Goal: Browse casually

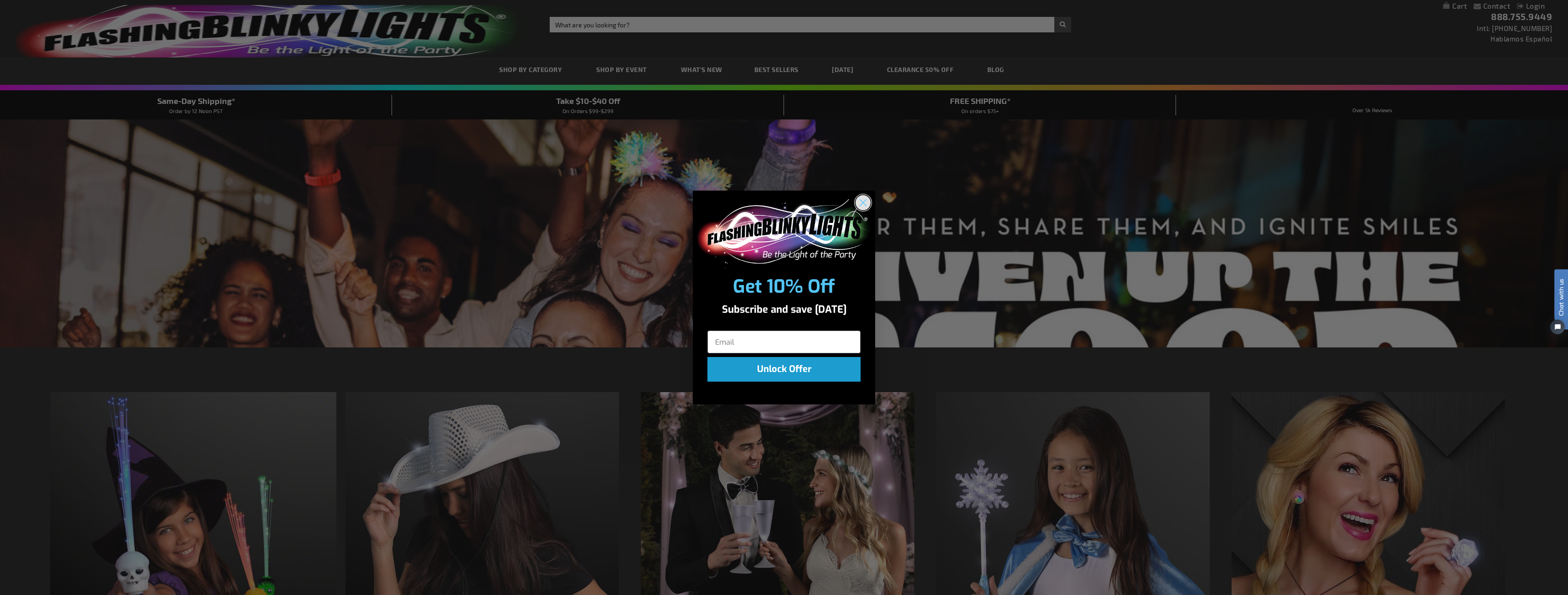
click at [867, 202] on circle "Close dialog" at bounding box center [863, 203] width 15 height 15
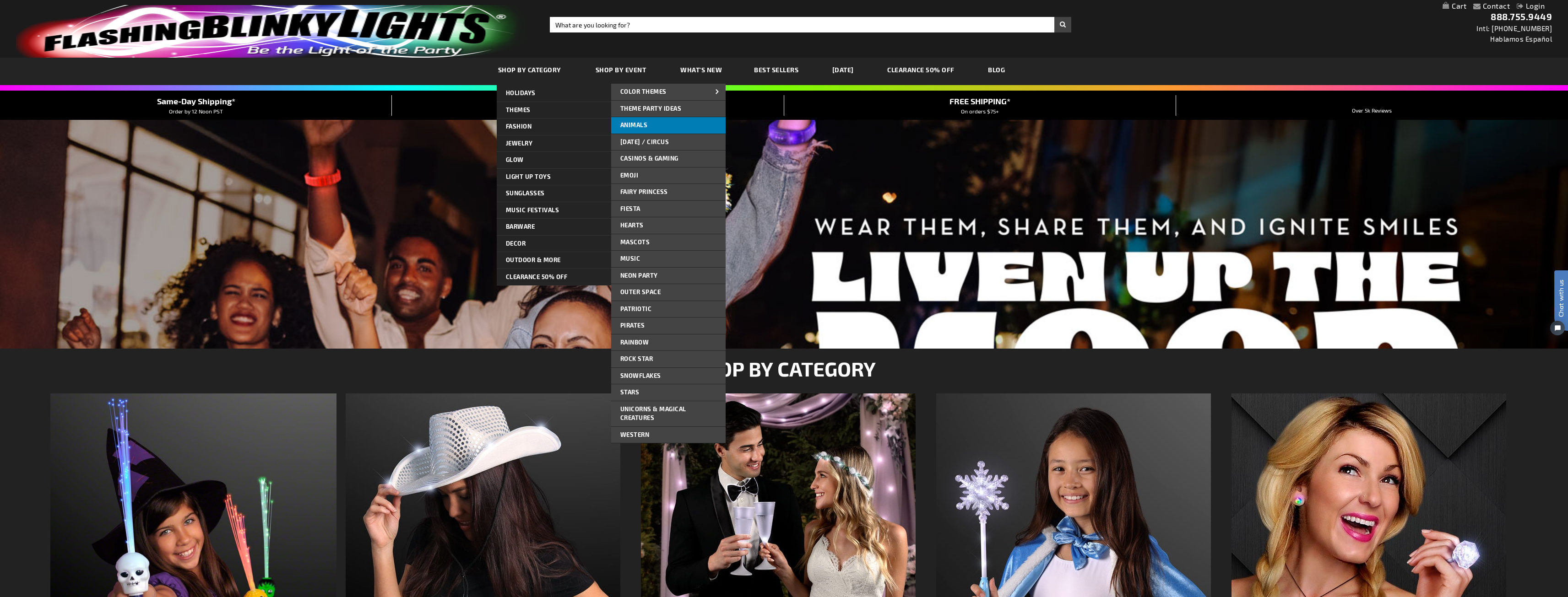
click at [631, 126] on span "Animals" at bounding box center [634, 125] width 28 height 7
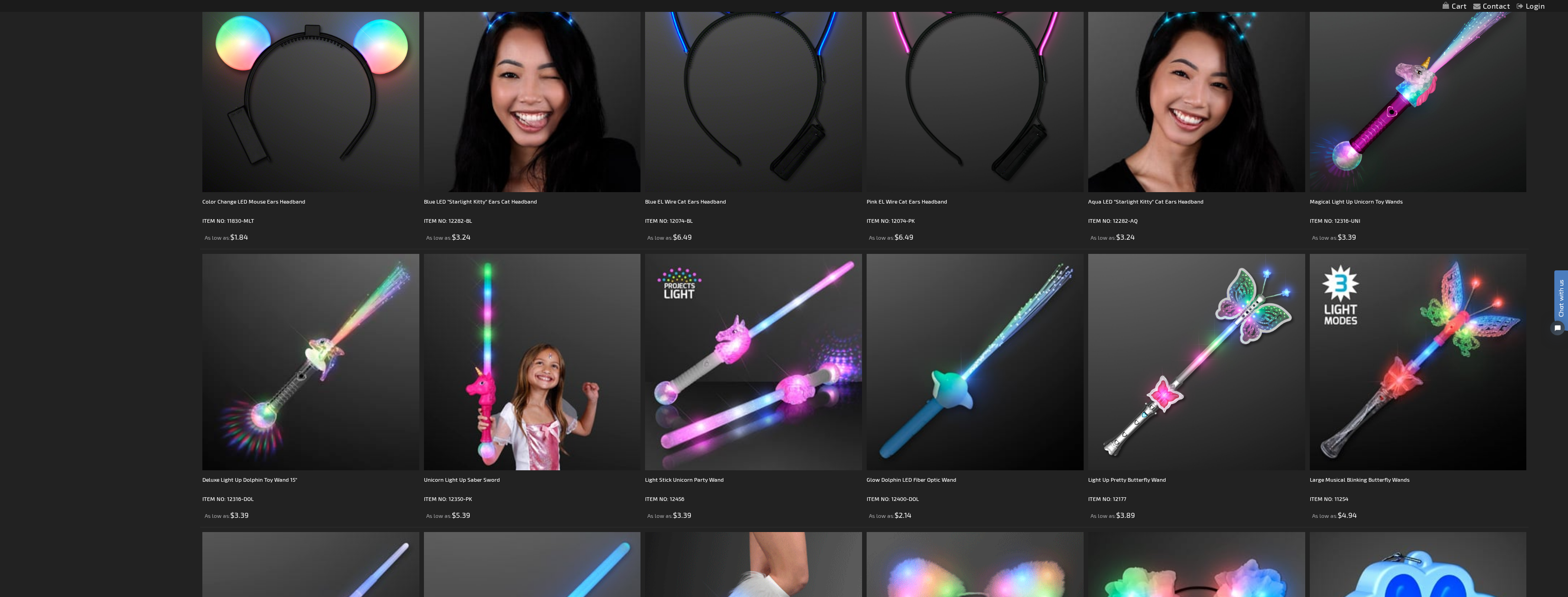
scroll to position [1300, 0]
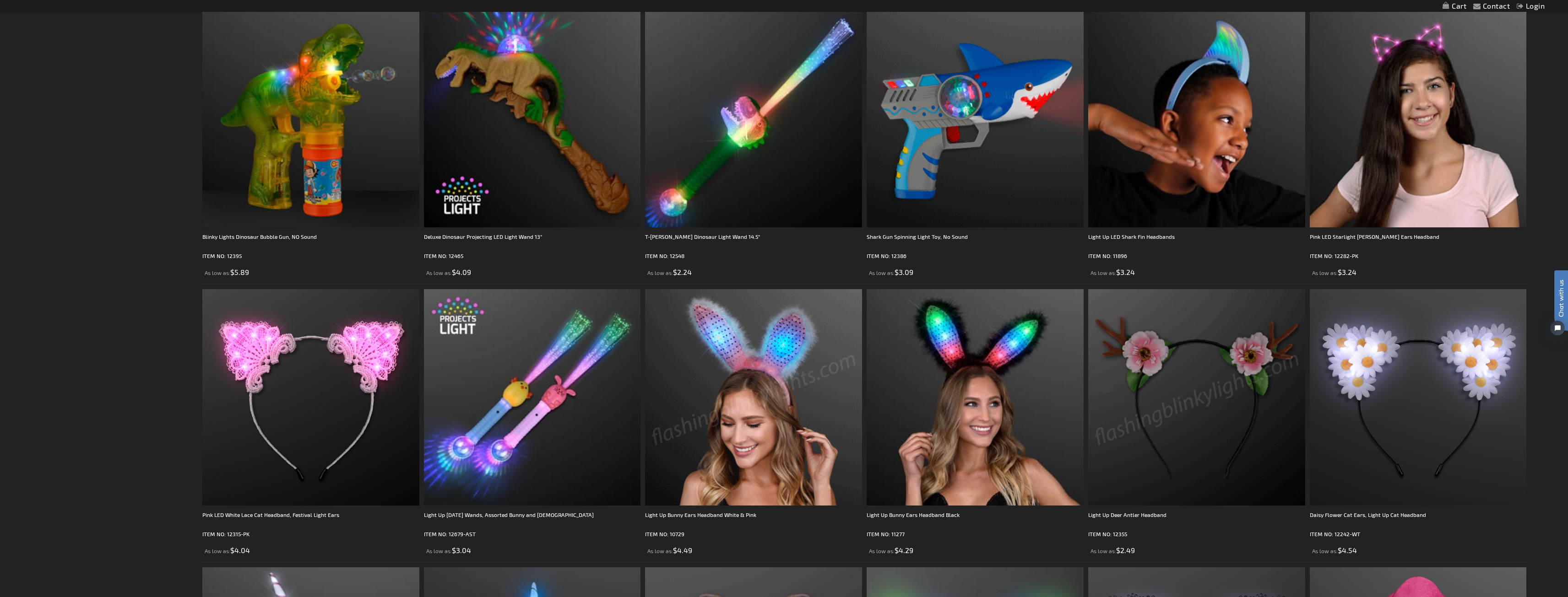
click at [1567, 17] on html "The store will not work correctly when cookies are disabled. Contact Compare Pr…" at bounding box center [784, 350] width 1568 height 3298
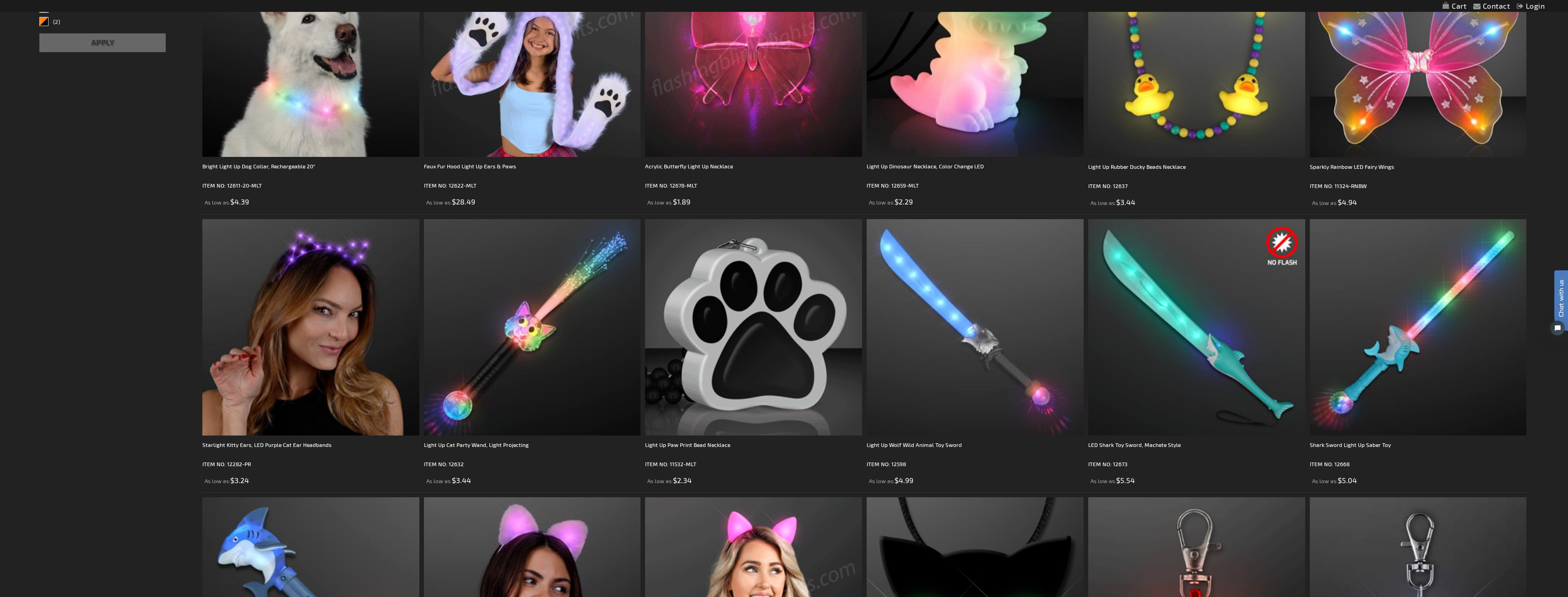
scroll to position [0, 0]
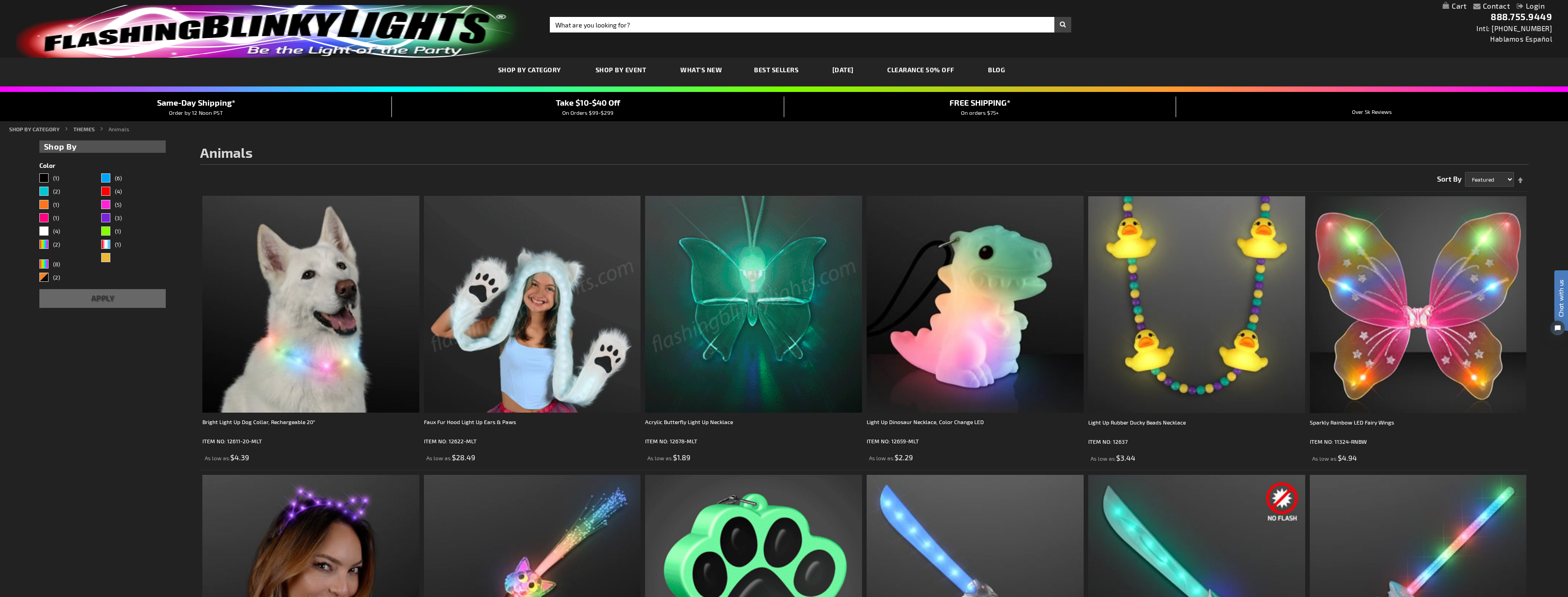
click at [935, 71] on link "CLEARANCE 50% OFF" at bounding box center [921, 70] width 81 height 31
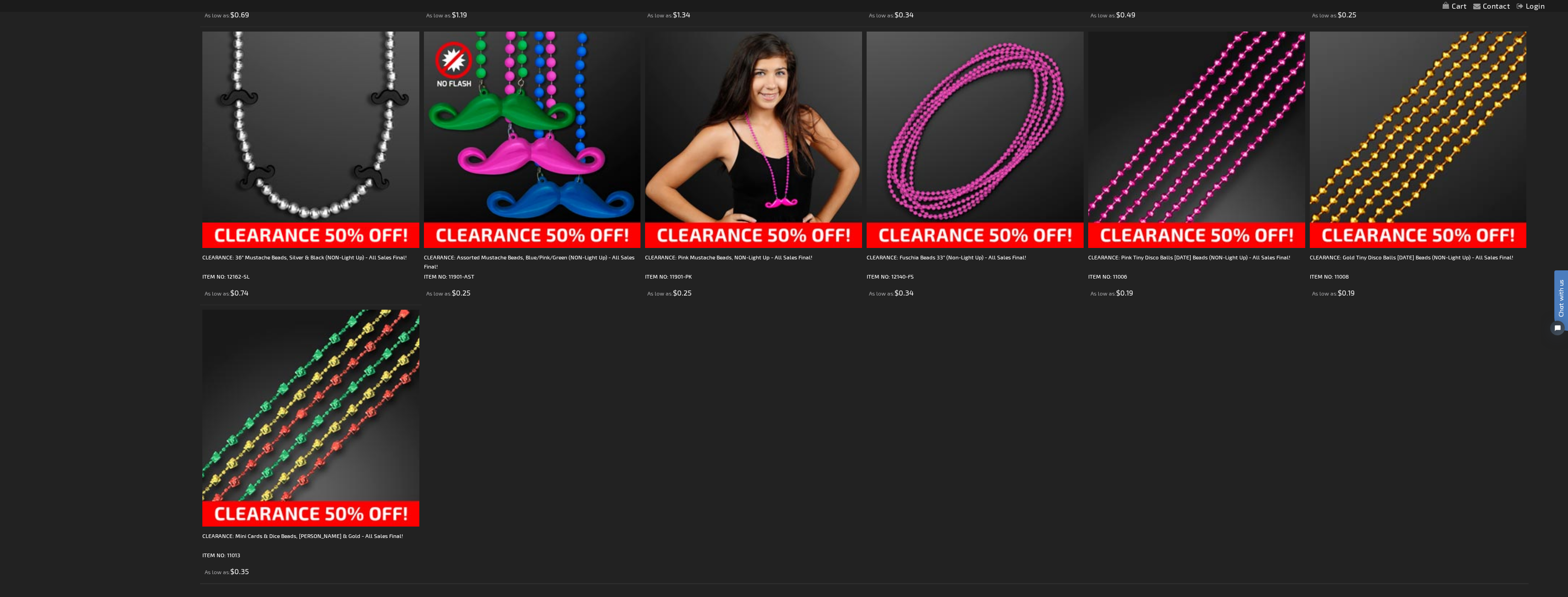
scroll to position [2390, 0]
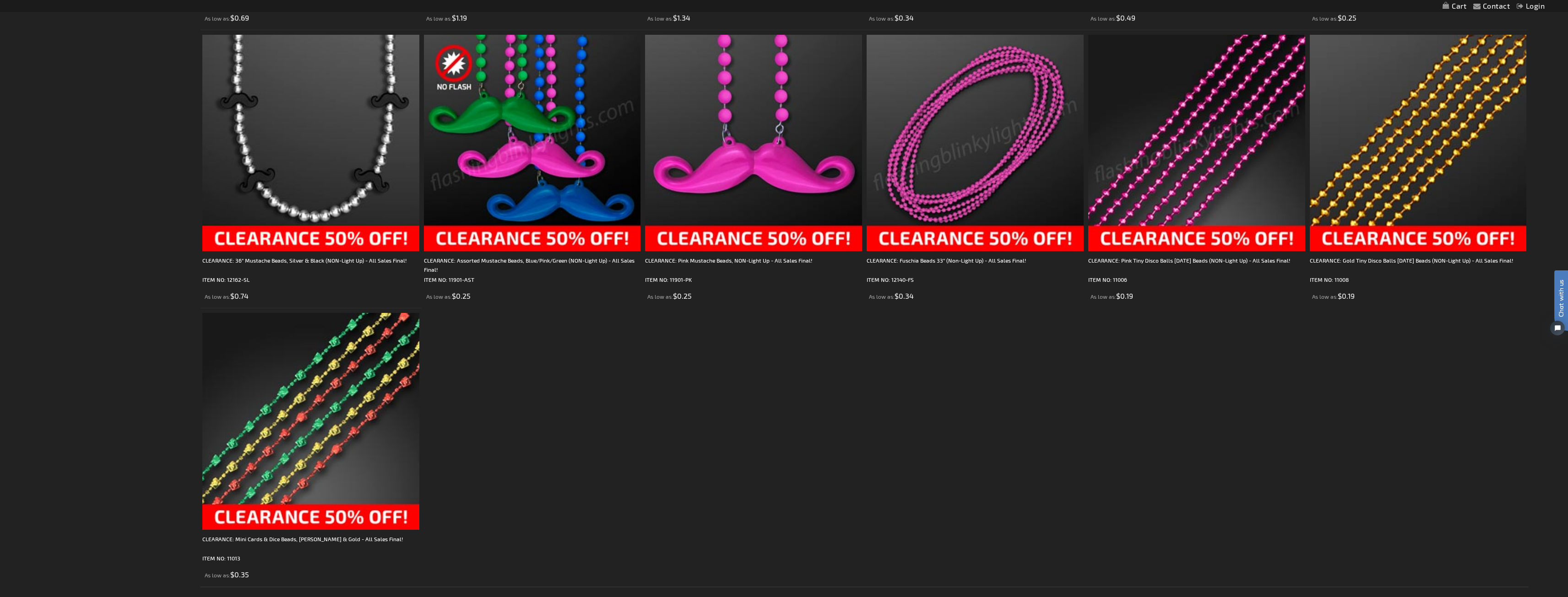
click at [515, 185] on img at bounding box center [532, 143] width 217 height 217
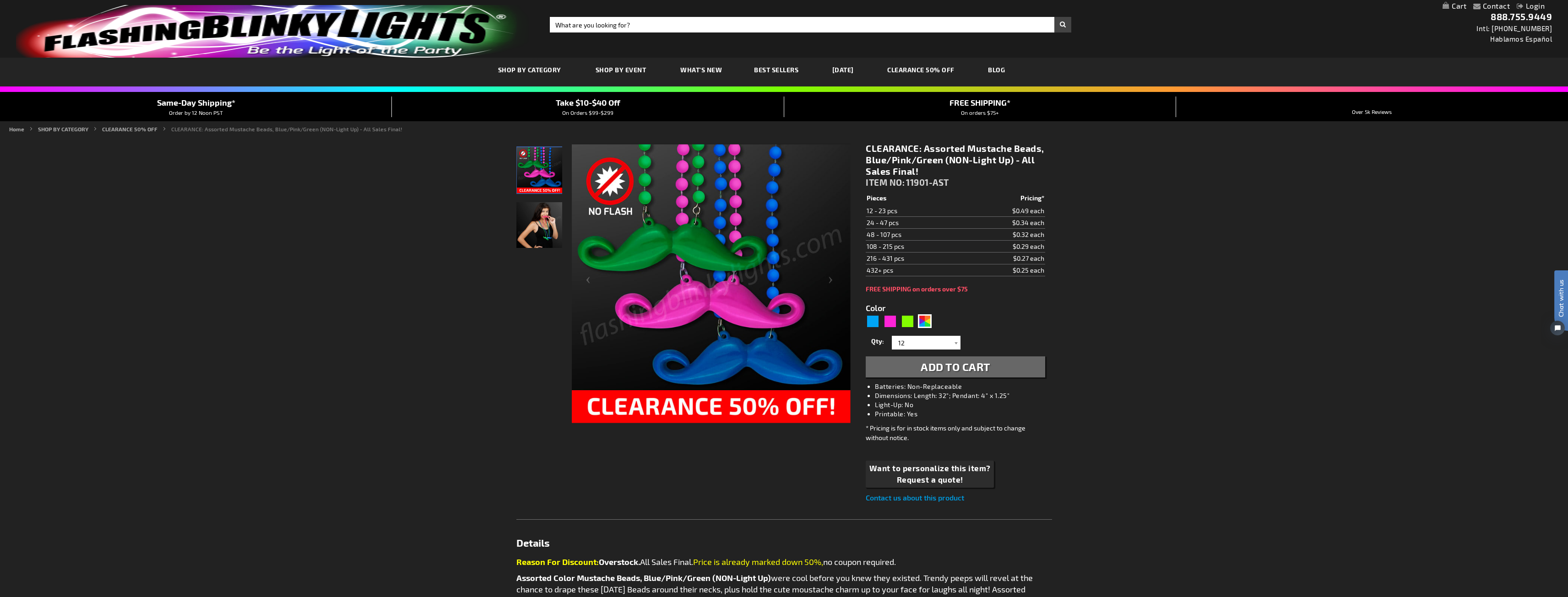
click at [535, 227] on img "Female displaying Assorted Non Light Up Mustache Mardi Gras Beads" at bounding box center [539, 225] width 46 height 46
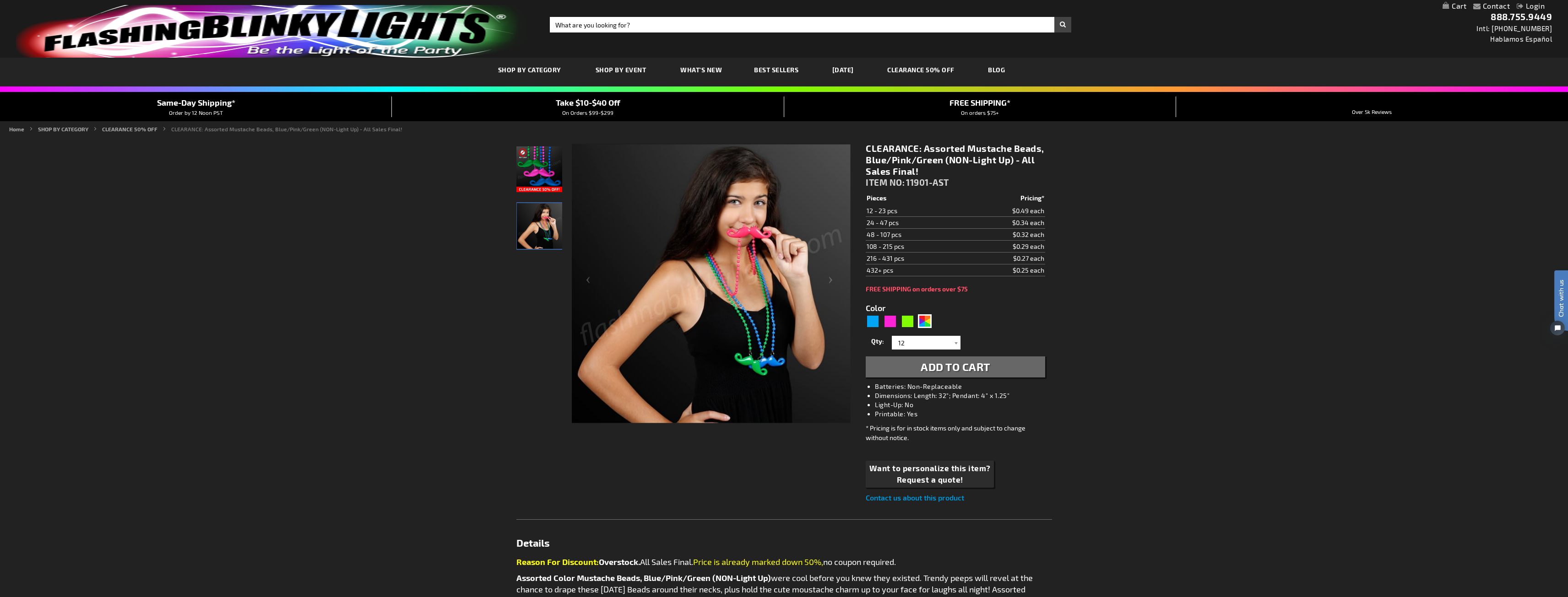
click at [702, 69] on span "What's New" at bounding box center [701, 70] width 42 height 8
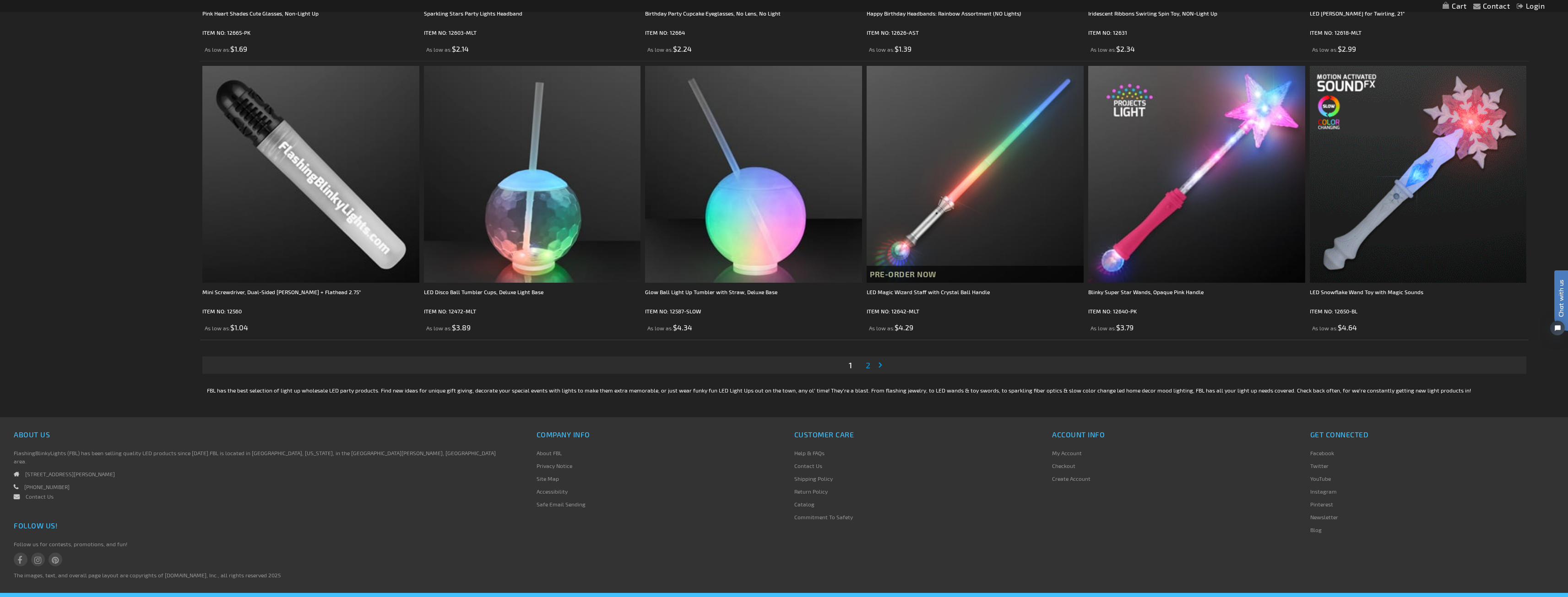
scroll to position [2654, 0]
